Goal: Task Accomplishment & Management: Manage account settings

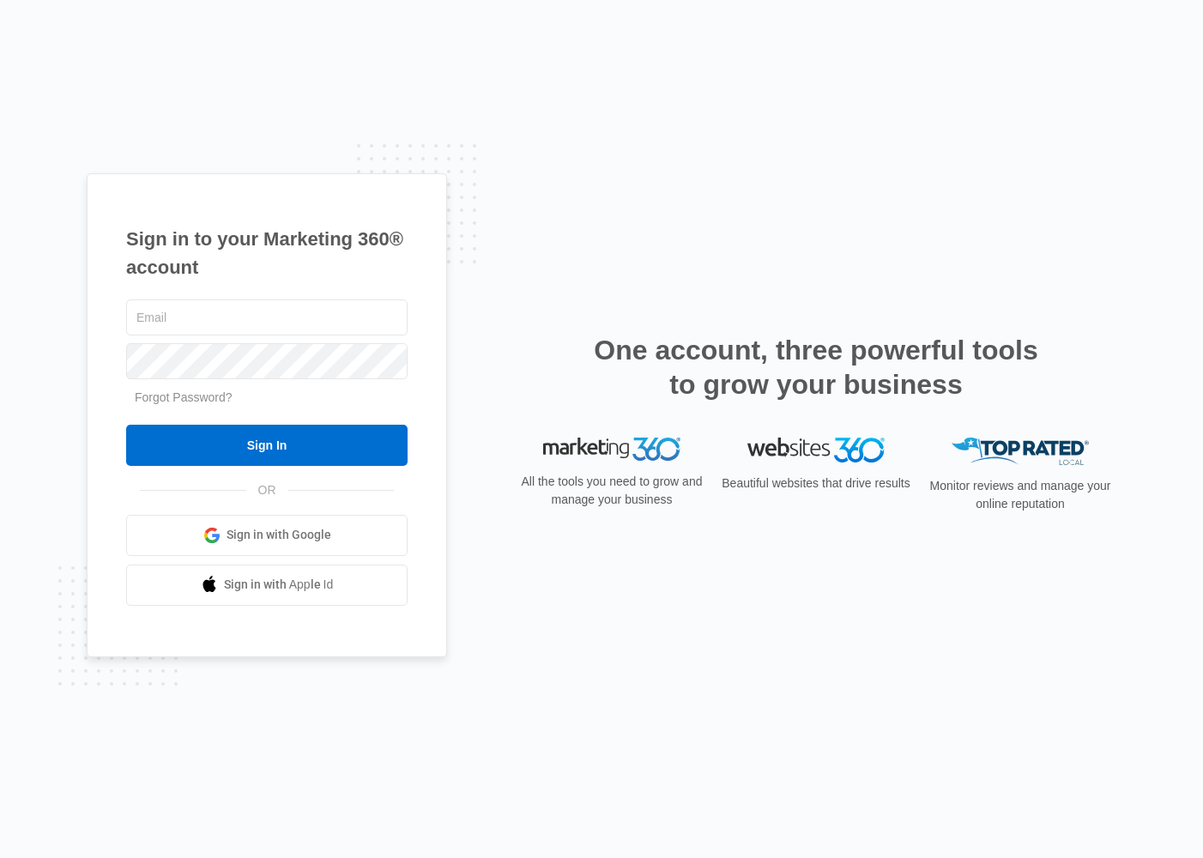
type input "[PERSON_NAME][EMAIL_ADDRESS][PERSON_NAME][DOMAIN_NAME]"
click at [267, 444] on input "Sign In" at bounding box center [266, 445] width 281 height 41
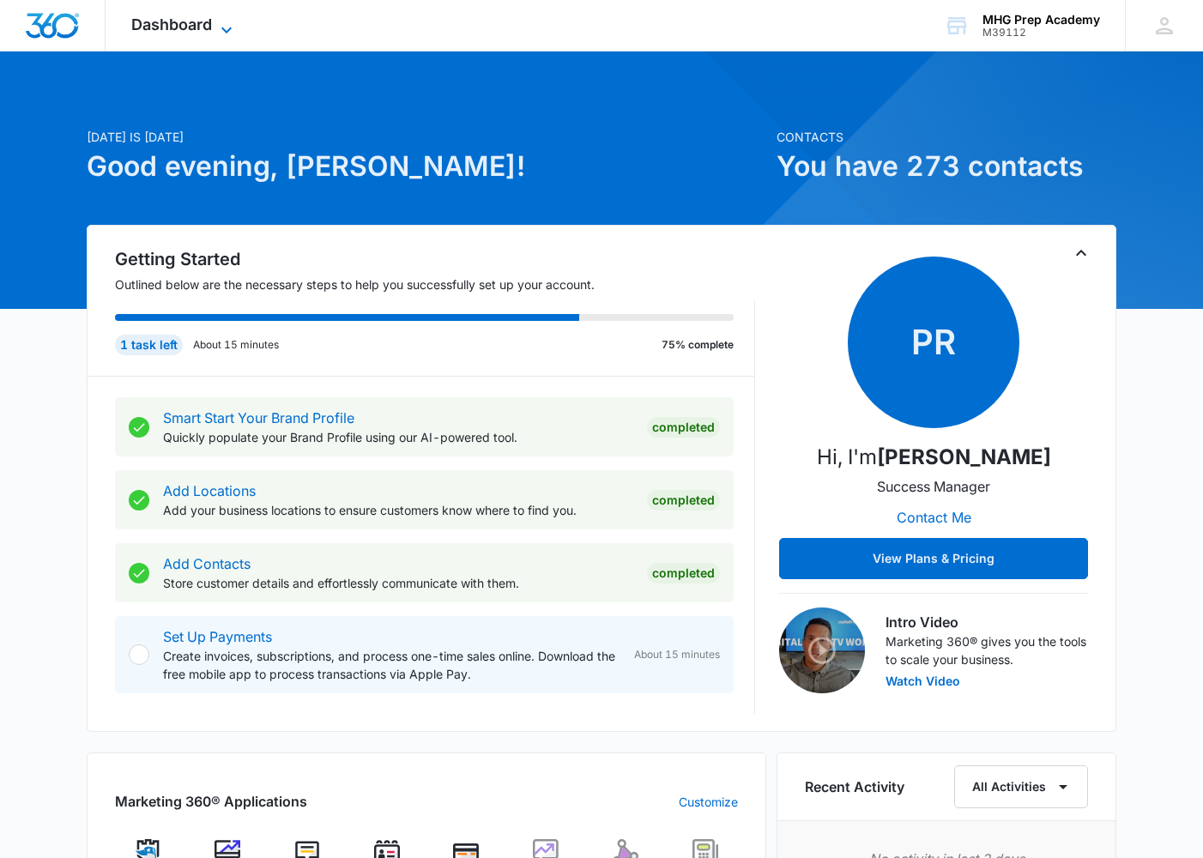
click at [193, 32] on span "Dashboard" at bounding box center [171, 24] width 81 height 18
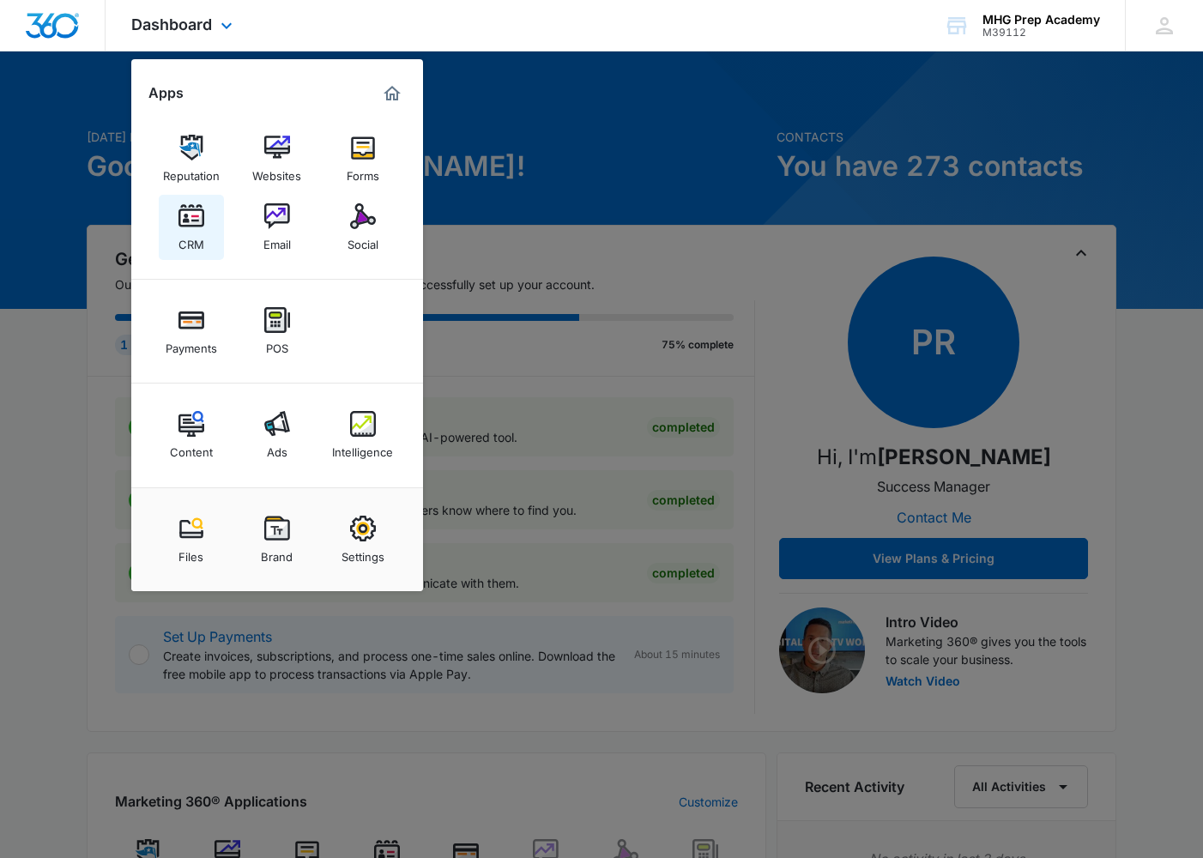
click at [182, 224] on img at bounding box center [191, 216] width 26 height 26
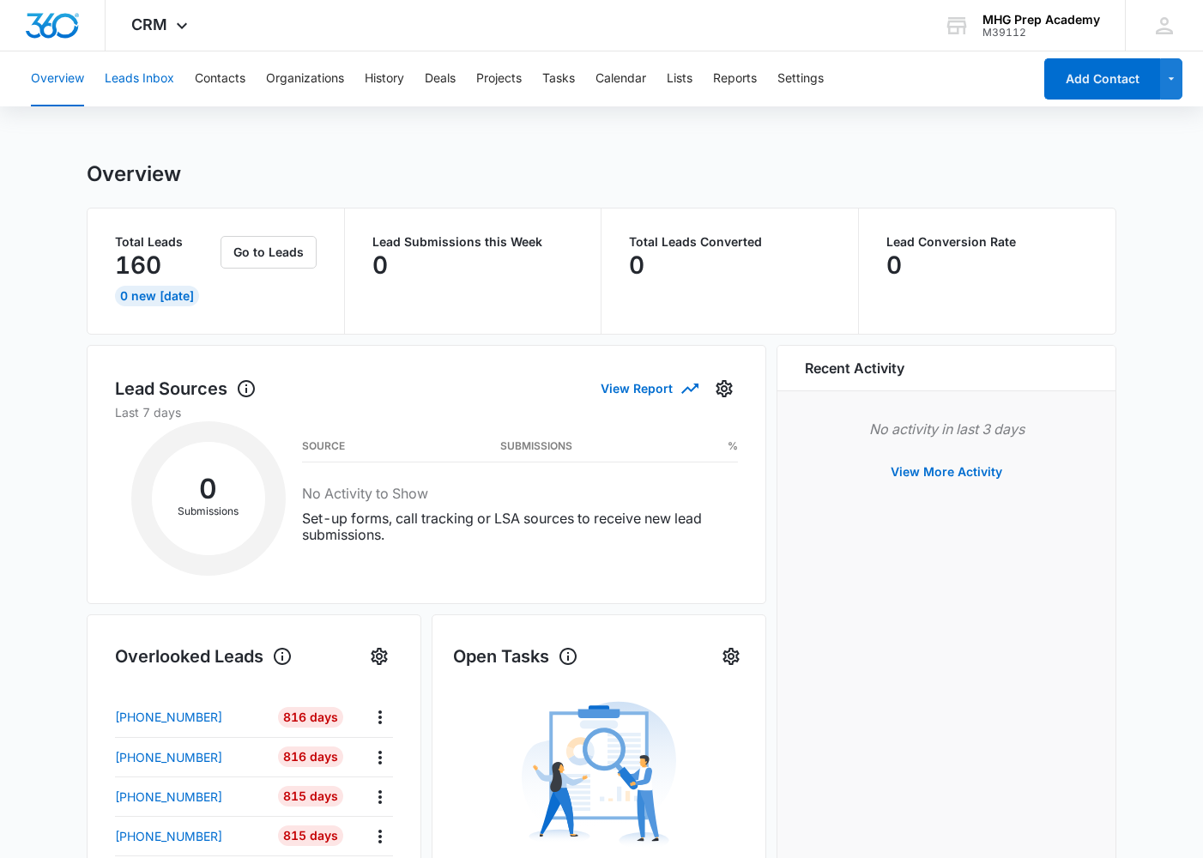
click at [131, 88] on button "Leads Inbox" at bounding box center [140, 78] width 70 height 55
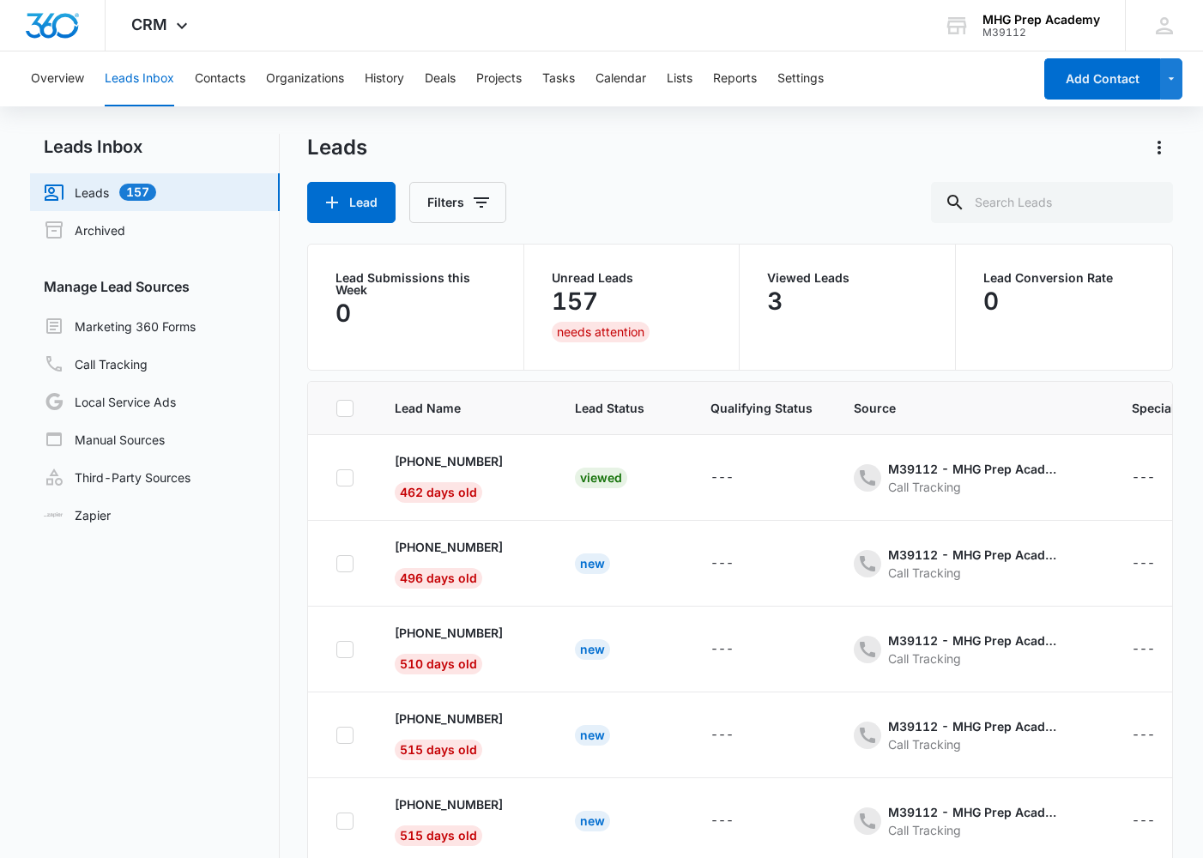
click at [578, 327] on div "needs attention" at bounding box center [601, 332] width 98 height 21
click at [578, 295] on p "157" at bounding box center [575, 300] width 46 height 27
click at [295, 520] on div "Leads Inbox Leads 157 Archived Manage Lead Sources Marketing 360 Forms Call Tra…" at bounding box center [601, 553] width 1143 height 839
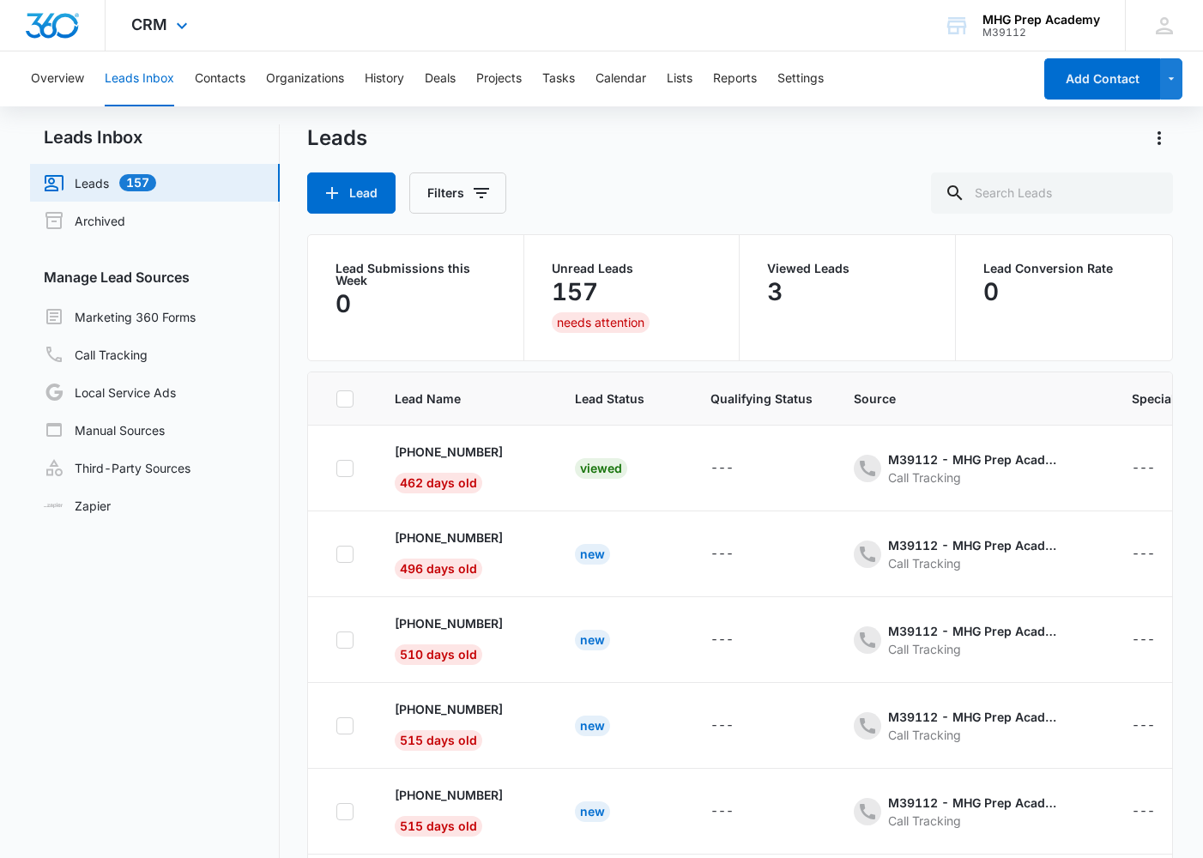
scroll to position [14, 0]
